Goal: Navigation & Orientation: Find specific page/section

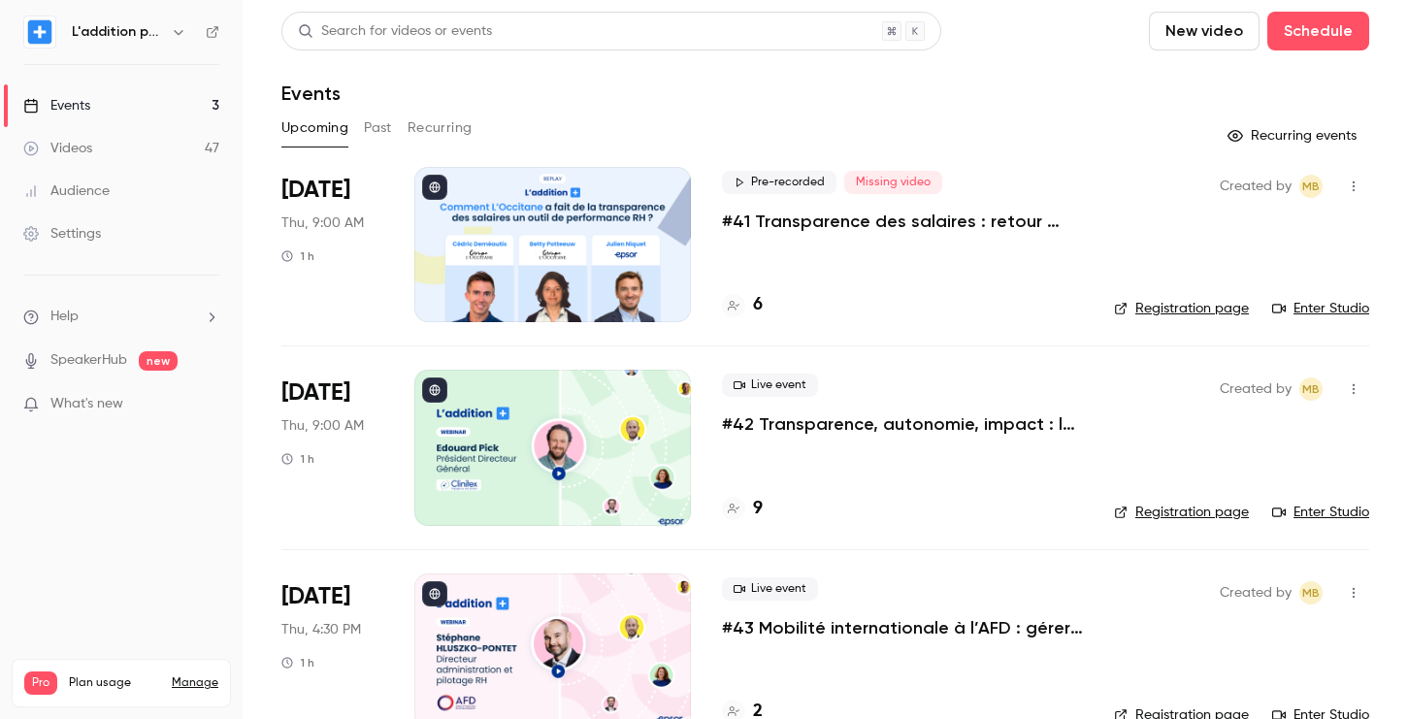
click at [68, 139] on div "Videos" at bounding box center [57, 148] width 69 height 19
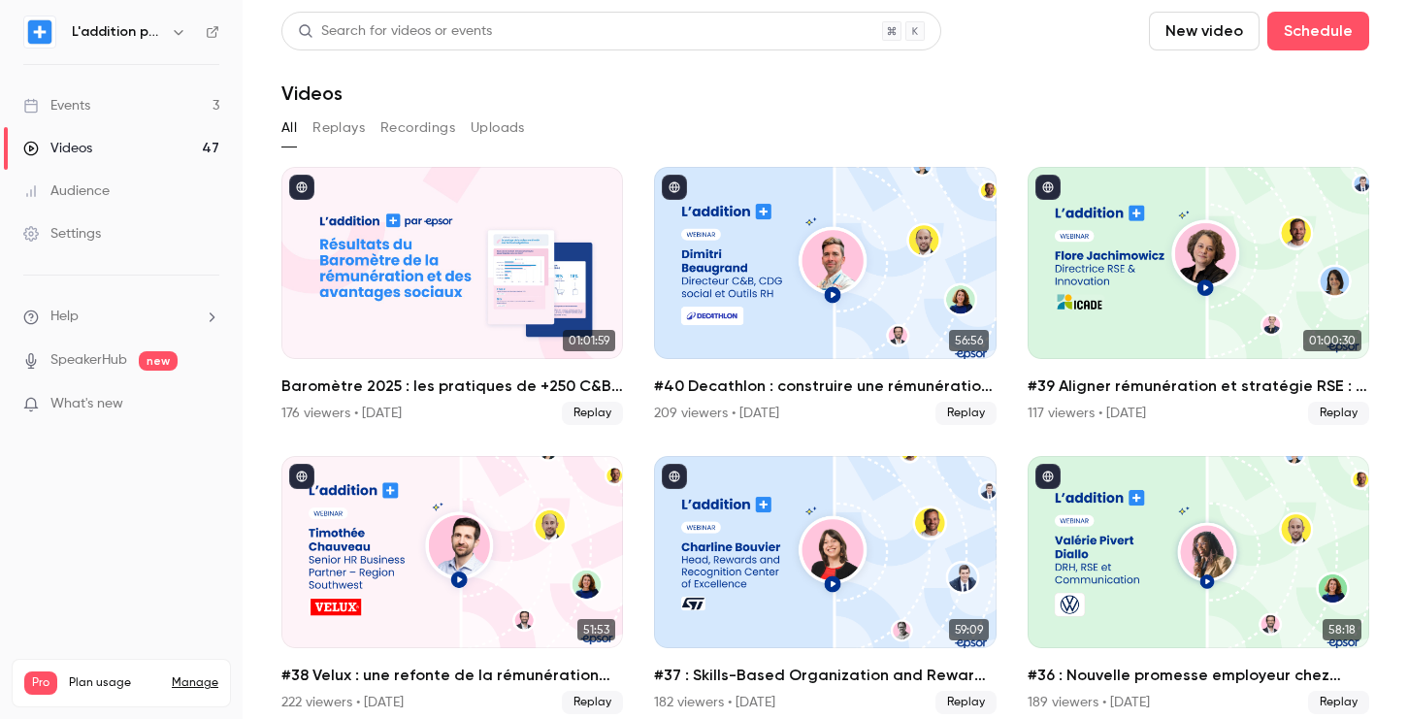
click at [152, 112] on link "Events 3" at bounding box center [121, 105] width 243 height 43
